Goal: Task Accomplishment & Management: Complete application form

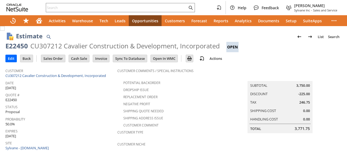
scroll to position [205, 0]
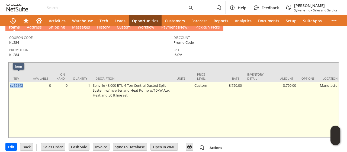
drag, startPoint x: 17, startPoint y: 79, endPoint x: 14, endPoint y: 75, distance: 4.8
click at [10, 82] on td "sv15142" at bounding box center [19, 109] width 20 height 55
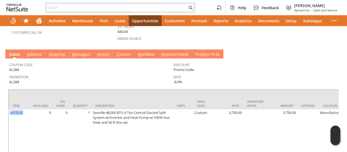
scroll to position [0, 0]
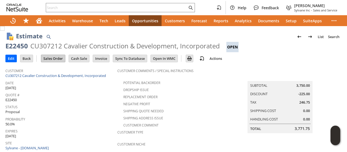
click at [60, 59] on input "Sales Order" at bounding box center [53, 58] width 24 height 7
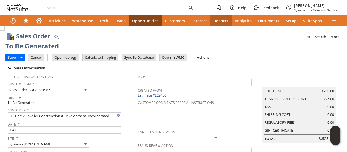
type input "Intelligent Recommendations ⁰"
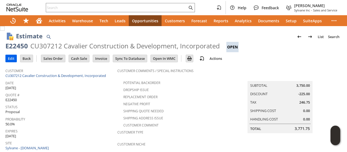
click at [11, 58] on input "Edit" at bounding box center [11, 58] width 11 height 7
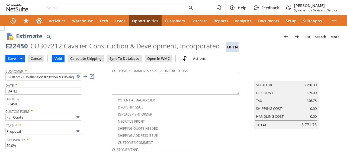
click at [79, 78] on span at bounding box center [78, 76] width 6 height 6
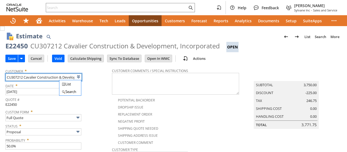
type input "Intelligent Recommendations ⁰"
click at [106, 102] on div "Quote # E22450" at bounding box center [57, 100] width 104 height 11
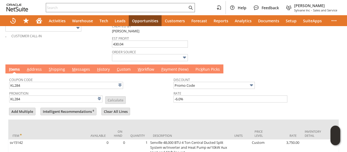
scroll to position [171, 0]
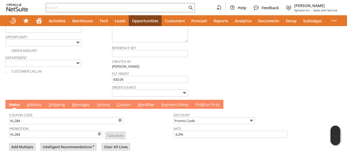
click at [80, 102] on link "M essages" at bounding box center [81, 105] width 21 height 6
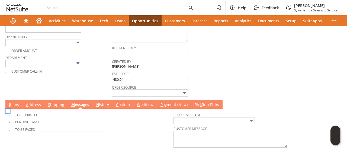
scroll to position [0, 0]
click at [10, 113] on img at bounding box center [7, 111] width 5 height 5
checkbox input "true"
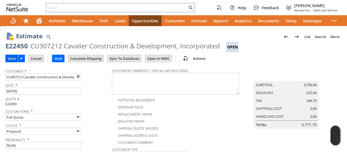
click at [10, 57] on input "Save" at bounding box center [12, 58] width 12 height 7
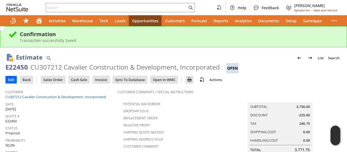
scroll to position [163, 0]
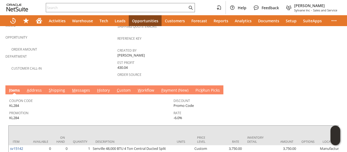
click at [80, 87] on link "M essages" at bounding box center [81, 90] width 21 height 6
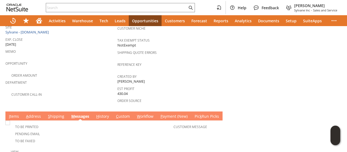
scroll to position [186, 0]
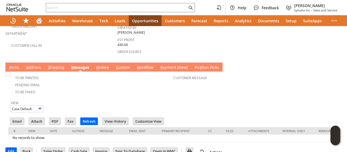
click at [38, 65] on link "A ddress" at bounding box center [34, 68] width 18 height 6
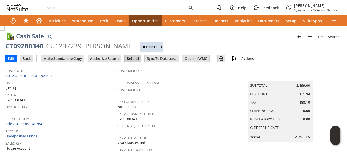
click at [130, 56] on input "Refund" at bounding box center [133, 58] width 16 height 7
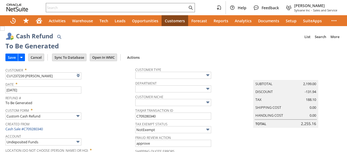
type input "Regions - Merchant 0414"
type input "Headquarters : Head... : Pending Testing"
type input "KL284"
type input "Promo Code"
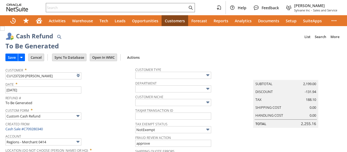
type input "-6.0%"
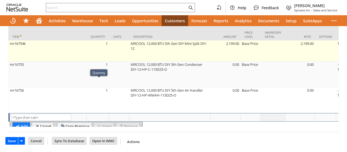
click at [87, 44] on td "mr16754k" at bounding box center [47, 50] width 78 height 21
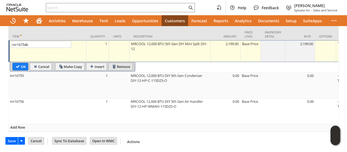
click at [120, 63] on input "Remove" at bounding box center [121, 66] width 24 height 7
type textarea "MRCOOL 12,000 BTU DIY 5th Gen Condenser DIY-12-HP-C-115D25-O"
type input "mr16755"
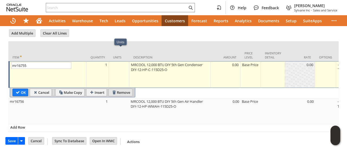
click at [119, 89] on input "Remove" at bounding box center [121, 92] width 24 height 7
type input "mr16756"
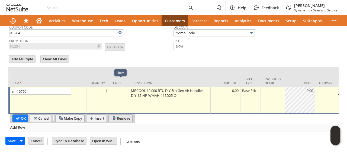
click at [119, 114] on input "Remove" at bounding box center [121, 117] width 24 height 7
type input "Add"
type input "Copy Previous"
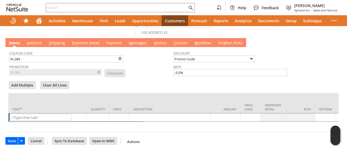
scroll to position [286, 0]
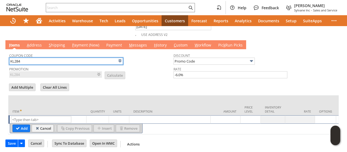
click at [49, 58] on input "KL284" at bounding box center [66, 61] width 114 height 7
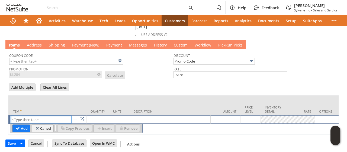
click at [38, 116] on input "text" at bounding box center [41, 119] width 60 height 7
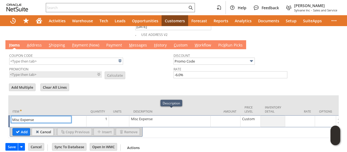
type input "Misc Expense"
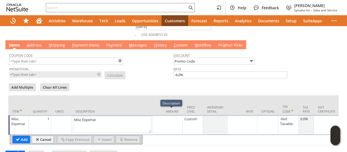
click at [171, 116] on div at bounding box center [167, 118] width 27 height 5
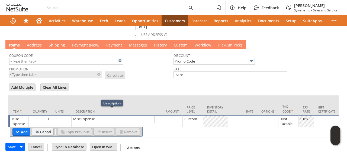
click at [123, 117] on td "Misc Expense" at bounding box center [112, 121] width 81 height 12
click at [0, 0] on textarea "Misc Expense" at bounding box center [0, 0] width 0 height 0
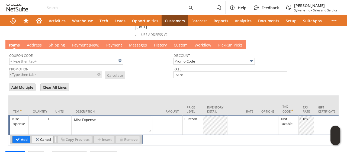
click at [123, 117] on textarea "Misc Expense" at bounding box center [112, 124] width 78 height 17
type textarea "Refund"
click at [249, 120] on td at bounding box center [243, 125] width 30 height 20
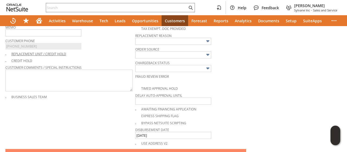
scroll to position [96, 0]
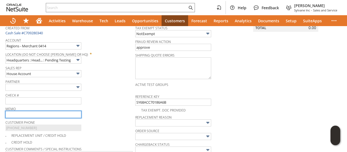
type input "200.00"
click at [28, 113] on input "text" at bounding box center [43, 114] width 76 height 7
type input "d"
type input "rewiring to 110v to keep the unit instead of sending back. partial refund 200 c…"
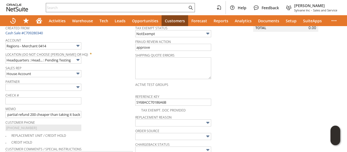
click at [120, 107] on span "Memo" at bounding box center [68, 108] width 127 height 6
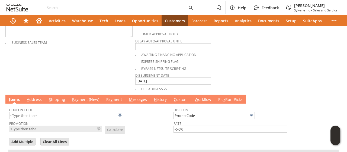
scroll to position [289, 0]
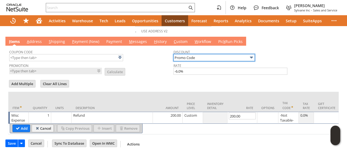
click at [199, 54] on input "Promo Code" at bounding box center [214, 57] width 81 height 7
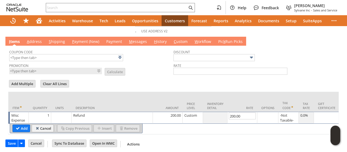
click at [148, 79] on form "Add Multiple Clear All Lines Line Items All Item * Quantity Units Description A…" at bounding box center [173, 106] width 331 height 55
click at [23, 125] on input "Add" at bounding box center [21, 128] width 17 height 7
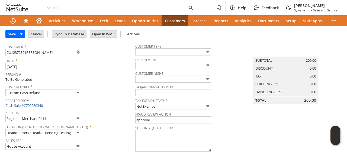
scroll to position [0, 0]
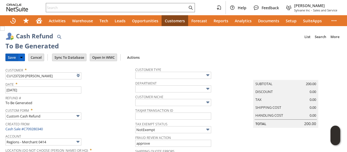
click at [13, 57] on input "Save" at bounding box center [12, 57] width 12 height 7
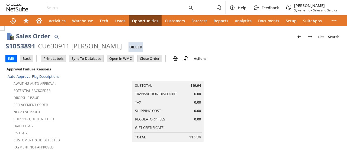
scroll to position [433, 0]
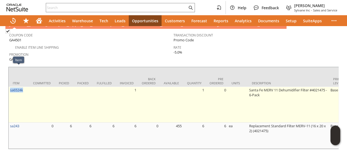
drag, startPoint x: 26, startPoint y: 69, endPoint x: 15, endPoint y: 71, distance: 11.3
click at [10, 87] on td "sa6524k" at bounding box center [19, 105] width 20 height 36
drag, startPoint x: 15, startPoint y: 71, endPoint x: 10, endPoint y: 69, distance: 5.8
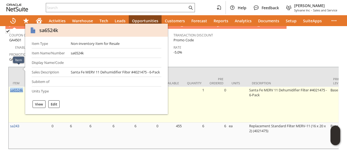
copy link "sa6524k"
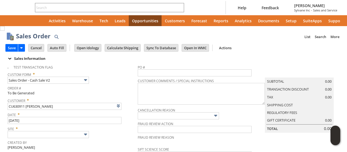
type input "Intelligent Recommendations ⁰"
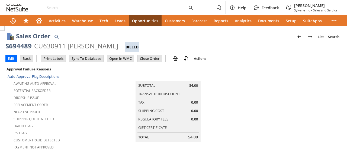
scroll to position [378, 0]
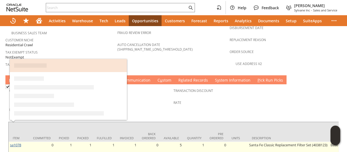
click at [21, 142] on link "sa1078" at bounding box center [15, 144] width 11 height 5
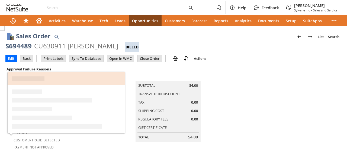
scroll to position [136, 0]
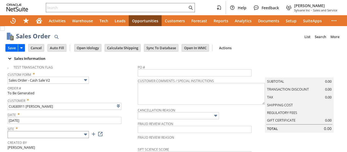
type input "Intelligent Recommendations ⁰"
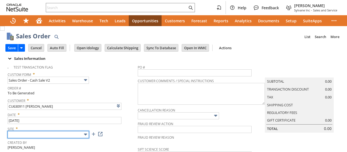
click at [73, 131] on input "text" at bounding box center [48, 134] width 81 height 7
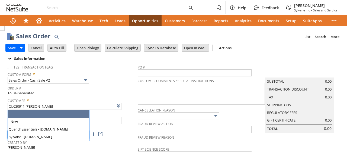
scroll to position [27, 0]
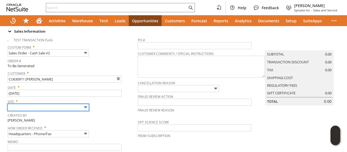
type input "Sylvane - [DOMAIN_NAME]"
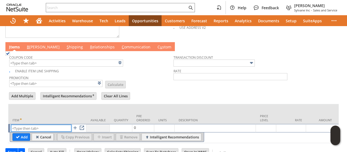
paste input "sa1078"
type input "sa1078"
click at [21, 133] on input "Add" at bounding box center [21, 136] width 17 height 7
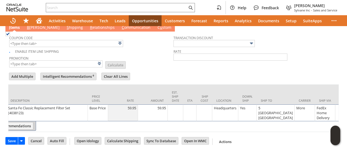
scroll to position [0, 170]
click at [267, 107] on div "5 Puff Point Springfield Point" at bounding box center [274, 112] width 35 height 15
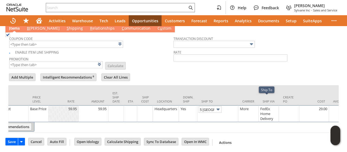
scroll to position [0, 31]
click at [219, 106] on img at bounding box center [218, 109] width 6 height 6
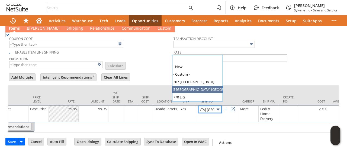
scroll to position [0, 0]
click at [219, 106] on img at bounding box center [218, 109] width 6 height 6
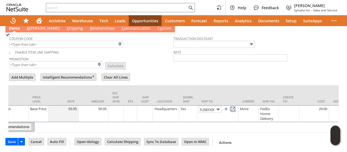
click at [235, 106] on link at bounding box center [233, 109] width 6 height 6
click at [206, 106] on input "5 Puff Point Springfield Point" at bounding box center [210, 109] width 23 height 7
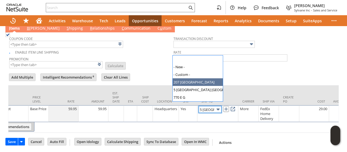
type input "207 Springfield"
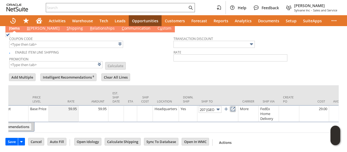
click at [236, 106] on link at bounding box center [233, 109] width 6 height 6
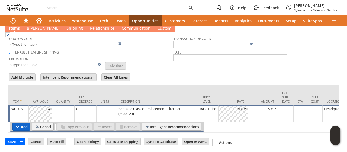
click at [17, 123] on input "Add" at bounding box center [21, 126] width 17 height 7
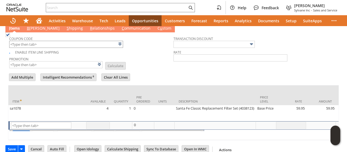
scroll to position [263, 0]
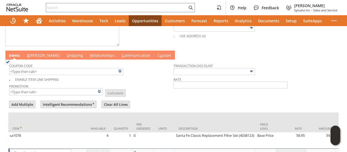
click at [32, 53] on link "B illing" at bounding box center [43, 56] width 36 height 6
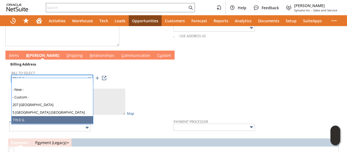
click at [43, 75] on input "770 E G" at bounding box center [51, 78] width 81 height 7
click at [47, 75] on input "770 E G" at bounding box center [51, 78] width 81 height 7
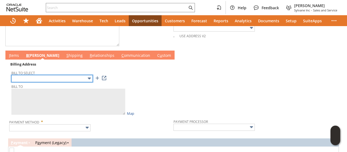
click at [54, 75] on input "text" at bounding box center [51, 78] width 81 height 7
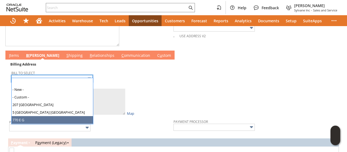
type input "770 E G"
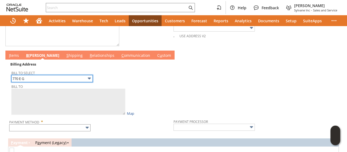
type textarea "Barbara Puff 770 E Gainey Ranch Road 3 Scottsdale AZ 85258 United States"
type input "770 E Gainey Ranch Road"
type input "85258"
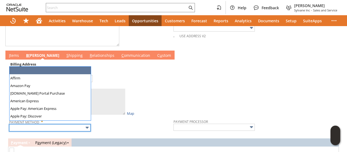
click at [40, 124] on input "text" at bounding box center [49, 127] width 81 height 7
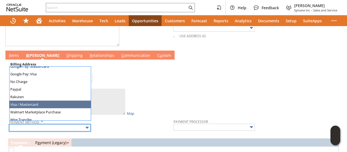
scroll to position [151, 0]
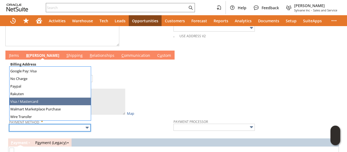
type input "Visa / Mastercard"
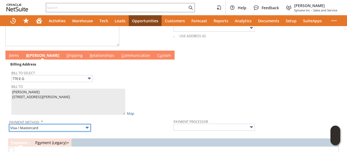
type input "Braintree"
checkbox input "true"
click at [17, 53] on link "I tems" at bounding box center [14, 56] width 13 height 6
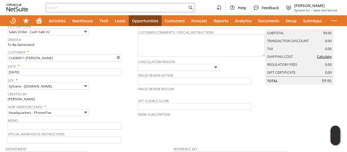
scroll to position [0, 0]
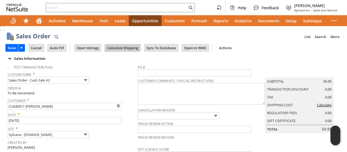
click at [120, 47] on input "Calculate Shipping" at bounding box center [123, 47] width 36 height 7
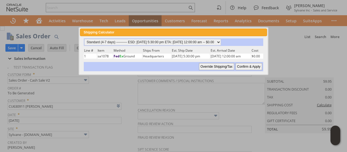
click at [251, 66] on input "Confirm & Apply" at bounding box center [249, 66] width 27 height 7
type input "Add"
type input "Copy Previous"
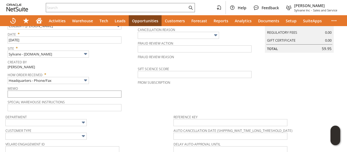
scroll to position [189, 0]
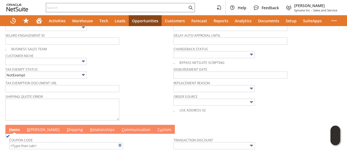
click at [34, 127] on link "B illing" at bounding box center [43, 130] width 36 height 6
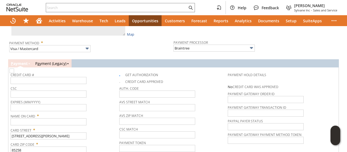
scroll to position [387, 0]
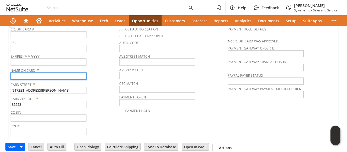
paste input "Barbara Puff"
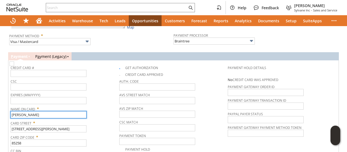
scroll to position [333, 0]
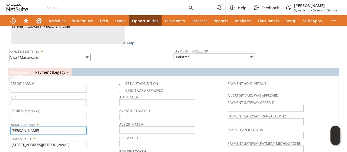
type input "Barbara Puff"
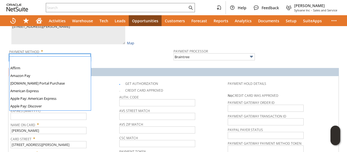
click at [40, 54] on input "Visa / Mastercard" at bounding box center [49, 57] width 81 height 7
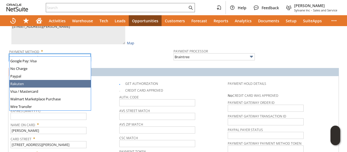
scroll to position [0, 0]
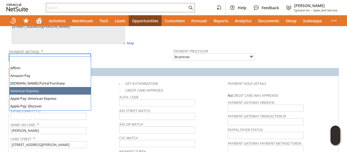
type input "American Express"
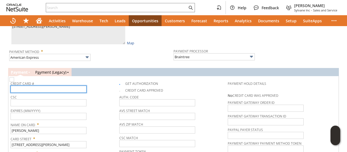
click at [40, 85] on input "text" at bounding box center [49, 88] width 76 height 7
type input "371290691288003"
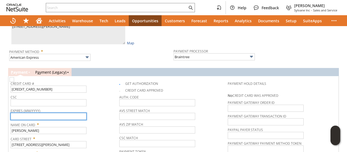
click at [49, 113] on input "text" at bounding box center [49, 116] width 76 height 7
type input "12/2029"
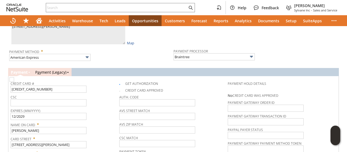
drag, startPoint x: 48, startPoint y: 88, endPoint x: 48, endPoint y: 93, distance: 4.3
click at [48, 93] on span "CSC" at bounding box center [64, 96] width 106 height 6
click at [48, 99] on input "text" at bounding box center [49, 102] width 76 height 7
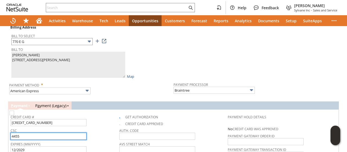
scroll to position [252, 0]
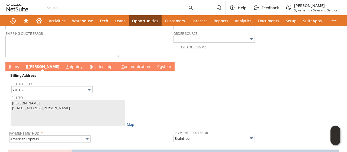
type input "4455"
click at [120, 64] on link "C ommunication" at bounding box center [135, 67] width 31 height 6
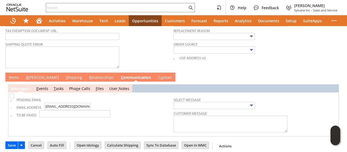
click at [15, 75] on link "I tems" at bounding box center [14, 78] width 13 height 6
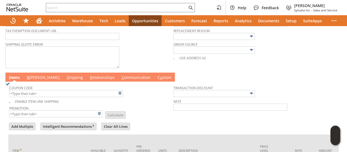
click at [15, 75] on link "I tems" at bounding box center [15, 78] width 14 height 6
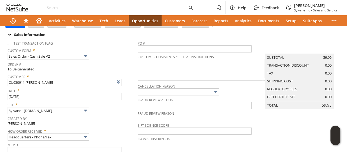
scroll to position [0, 0]
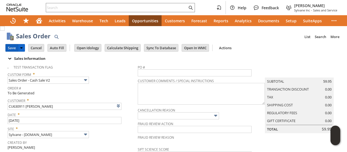
click at [11, 47] on input "Save" at bounding box center [12, 47] width 12 height 7
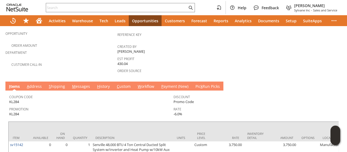
scroll to position [143, 0]
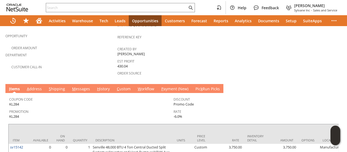
click at [58, 86] on link "S hipping" at bounding box center [56, 89] width 19 height 6
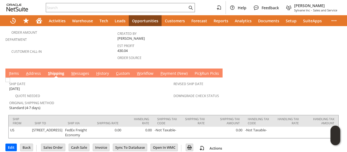
scroll to position [160, 0]
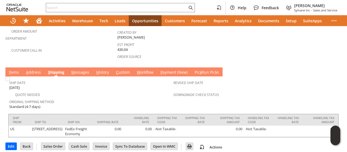
click at [34, 69] on link "A ddress" at bounding box center [34, 72] width 18 height 6
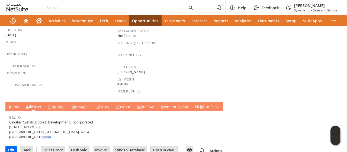
click at [52, 104] on link "S hipping" at bounding box center [56, 107] width 19 height 6
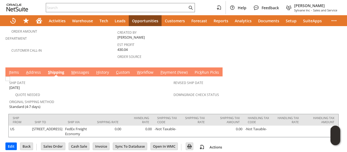
scroll to position [0, 0]
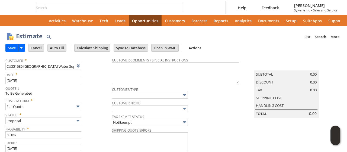
type input "10/2/2025"
type input "9/2/2025"
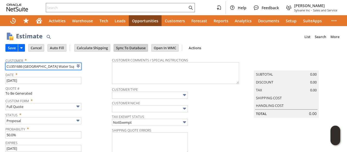
type input "Intelligent Recommendations ⁰"
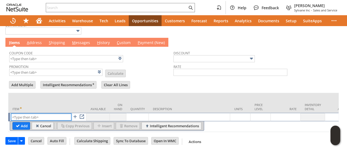
click at [39, 113] on input "text" at bounding box center [41, 116] width 60 height 7
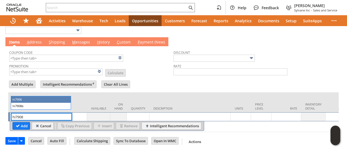
type input "hi7908"
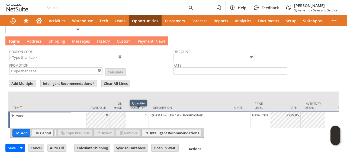
click at [137, 114] on div "1" at bounding box center [138, 114] width 20 height 5
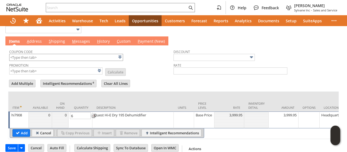
type input "6"
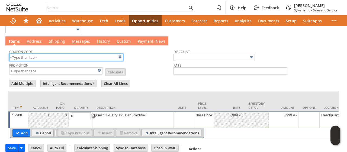
click at [61, 56] on input "text" at bounding box center [66, 57] width 114 height 7
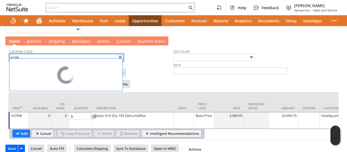
click at [149, 69] on td "Promotion List Calculate" at bounding box center [91, 69] width 164 height 14
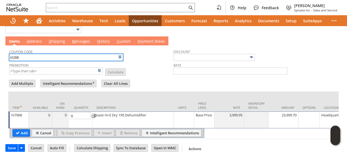
click at [37, 57] on input "kl288" at bounding box center [66, 57] width 114 height 7
click at [139, 70] on td "Promotion List Calculate" at bounding box center [91, 68] width 164 height 14
type input "KL285"
type input "Promo Code"
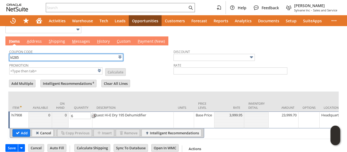
type input "-10.0%"
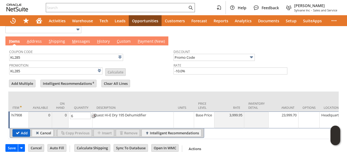
click at [17, 131] on input "Add" at bounding box center [21, 132] width 17 height 7
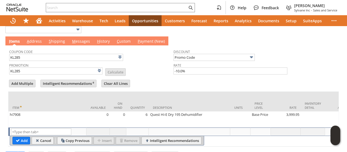
type input "Intelligent Recommendations¹⁰"
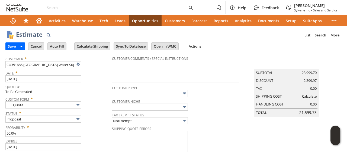
scroll to position [0, 0]
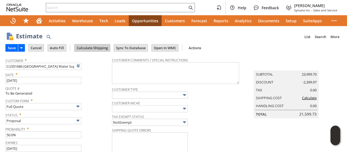
click at [97, 48] on input "Calculate Shipping" at bounding box center [93, 47] width 36 height 7
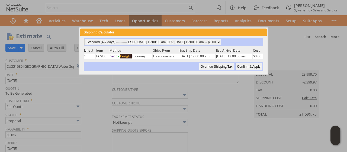
click at [251, 66] on input "Confirm & Apply" at bounding box center [249, 66] width 27 height 7
type input "Government"
type input "Add"
type input "Copy Previous"
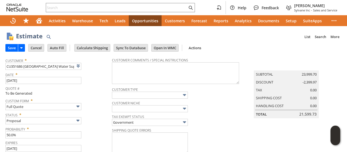
scroll to position [190, 0]
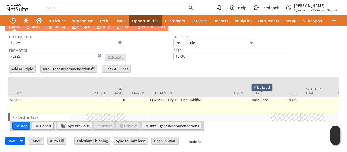
click at [261, 98] on td "Base Price" at bounding box center [261, 105] width 20 height 16
type input "Base Price"
type input "OK"
type input "Make Copy"
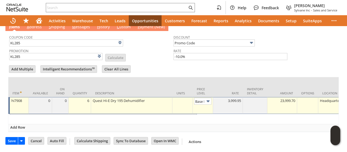
type input "Base Price"
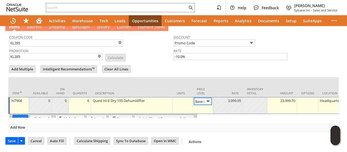
scroll to position [0, 8]
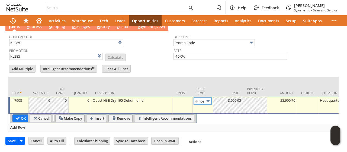
click at [202, 97] on input "Base Price" at bounding box center [202, 100] width 17 height 7
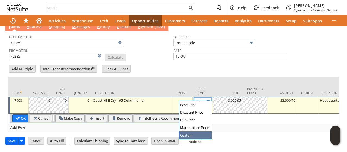
type input "Custom"
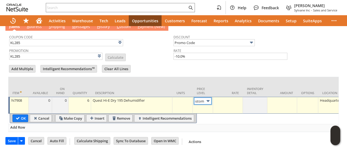
scroll to position [0, 3]
click at [231, 98] on div at bounding box center [228, 99] width 27 height 5
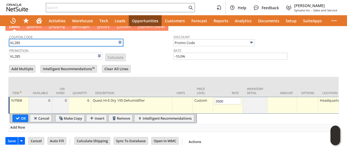
click at [90, 39] on input "KL285" at bounding box center [66, 42] width 114 height 7
type input "3,500.00"
click at [90, 39] on input "KL285" at bounding box center [66, 42] width 114 height 7
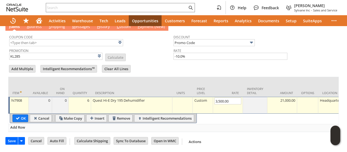
click at [144, 64] on form "Add Multiple Intelligent Recommendations¹⁰ Clear All Lines Line Items All Item …" at bounding box center [173, 98] width 331 height 68
click at [24, 114] on input "OK" at bounding box center [20, 117] width 15 height 7
type input "Add"
type input "Copy Previous"
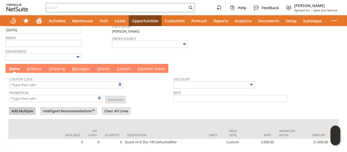
scroll to position [143, 0]
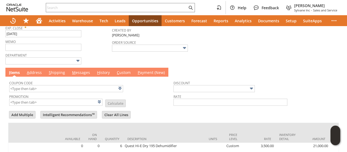
click at [34, 68] on td "A ddress" at bounding box center [34, 72] width 22 height 9
click at [35, 68] on td "A ddress" at bounding box center [34, 72] width 22 height 9
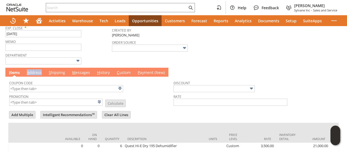
click at [35, 68] on td "A ddress" at bounding box center [34, 72] width 22 height 9
click at [35, 70] on link "A ddress" at bounding box center [34, 73] width 18 height 6
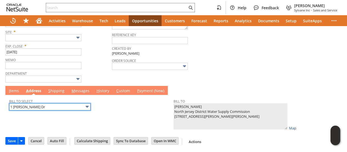
scroll to position [123, 0]
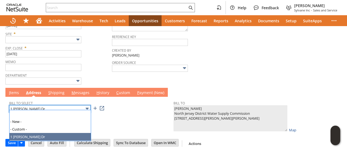
click at [55, 105] on input "1 [PERSON_NAME] Dr" at bounding box center [49, 108] width 81 height 7
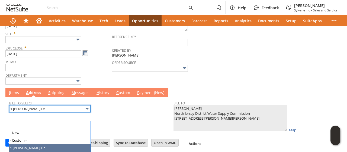
scroll to position [0, 0]
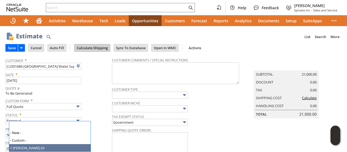
click at [94, 49] on input "Calculate Shipping" at bounding box center [93, 47] width 36 height 7
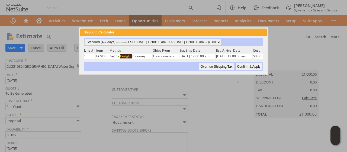
click at [246, 67] on input "Confirm & Apply" at bounding box center [249, 66] width 27 height 7
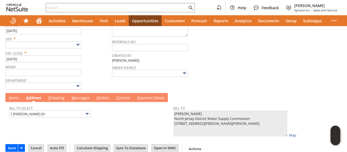
scroll to position [123, 0]
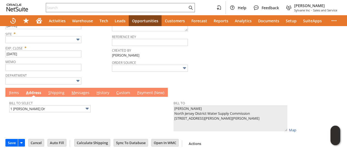
click at [80, 94] on link "M essages" at bounding box center [80, 93] width 21 height 6
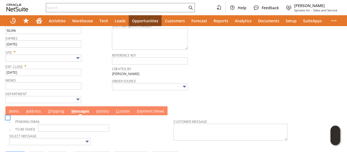
scroll to position [102, 0]
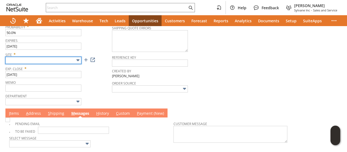
click at [72, 59] on input "text" at bounding box center [43, 60] width 76 height 7
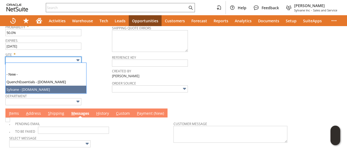
type input "Sylvane - [DOMAIN_NAME]"
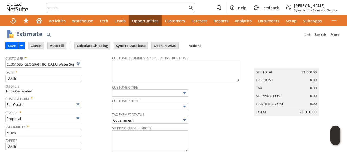
scroll to position [0, 0]
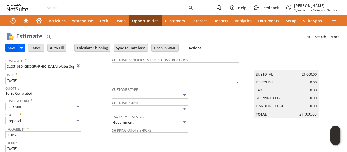
click at [13, 47] on input "Save" at bounding box center [12, 47] width 12 height 7
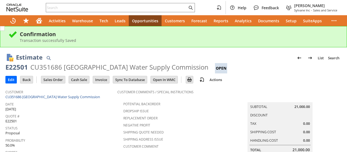
scroll to position [186, 0]
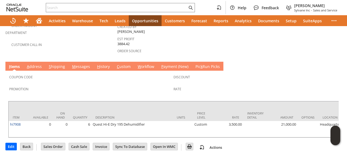
click at [81, 64] on link "M essages" at bounding box center [81, 67] width 21 height 6
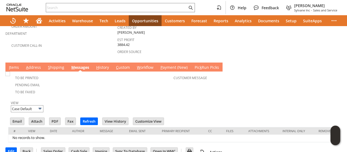
scroll to position [0, 0]
click at [18, 117] on input "Email" at bounding box center [17, 120] width 14 height 7
